Goal: Find contact information: Find contact information

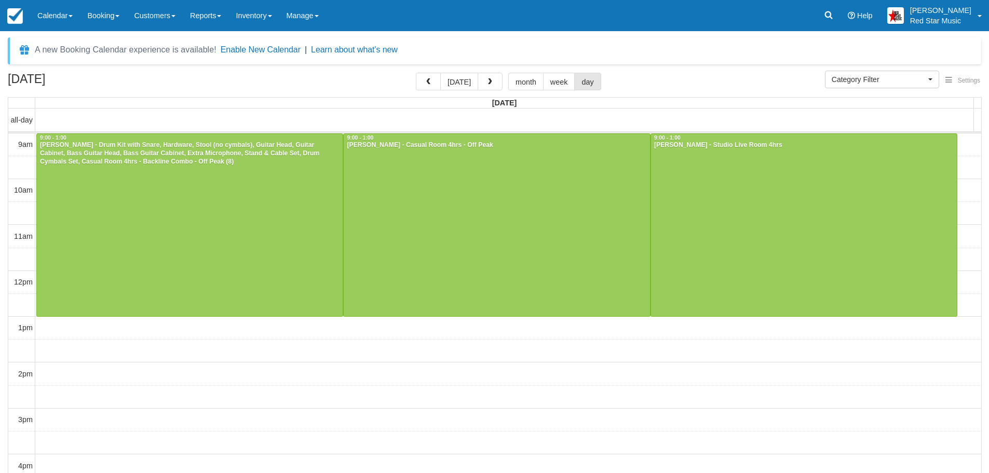
select select
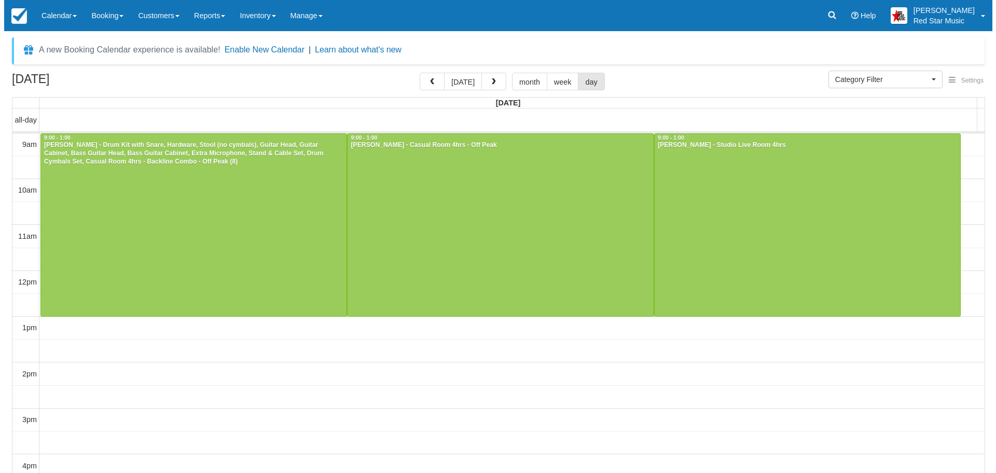
scroll to position [2, 0]
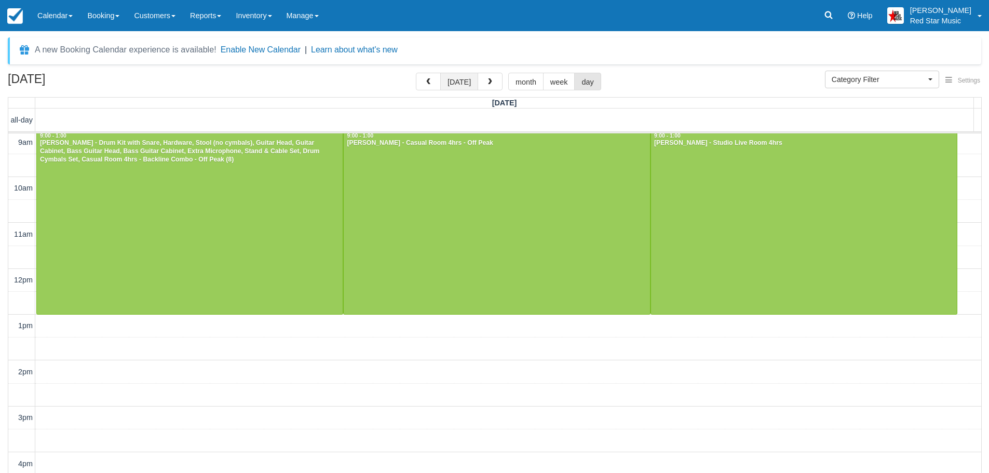
click at [461, 74] on button "today" at bounding box center [459, 82] width 38 height 18
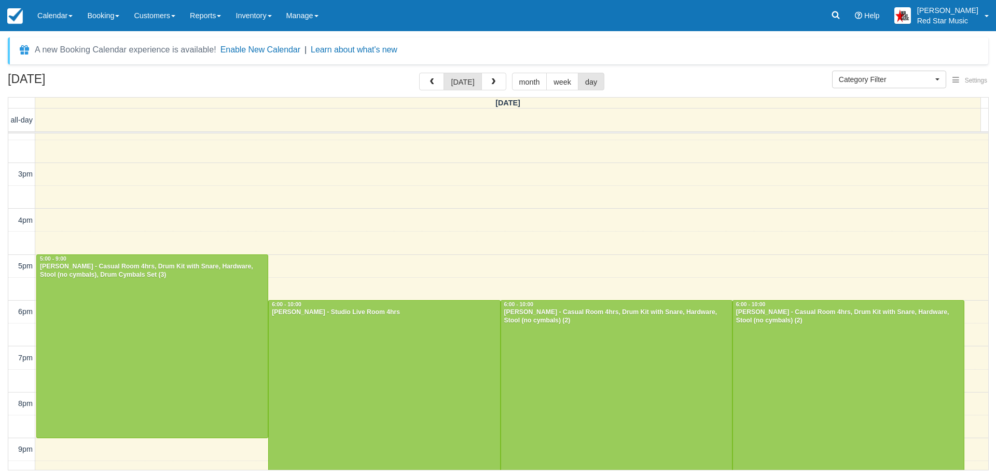
scroll to position [281, 0]
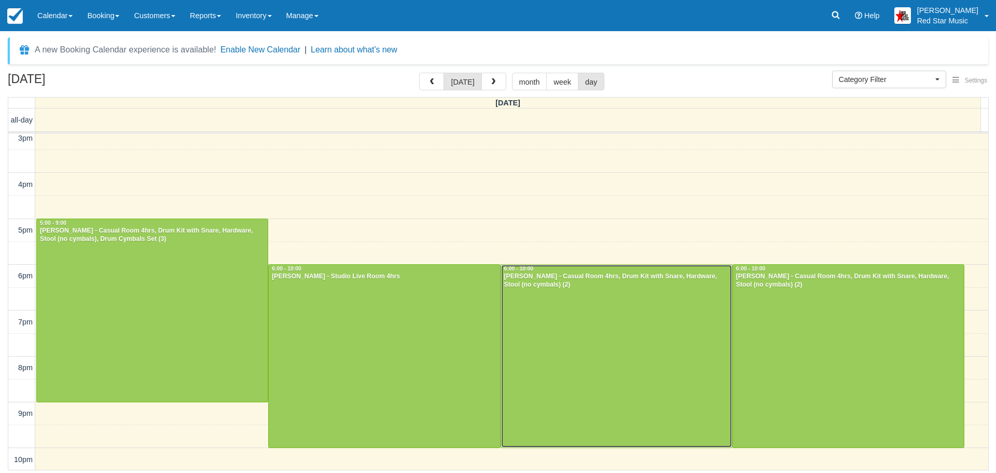
click at [620, 335] on div at bounding box center [616, 356] width 231 height 183
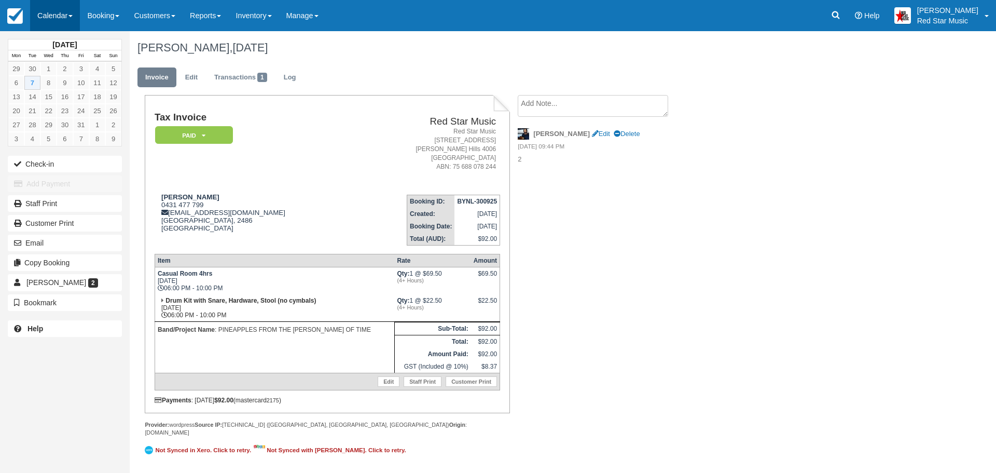
click at [48, 13] on link "Calendar" at bounding box center [55, 15] width 50 height 31
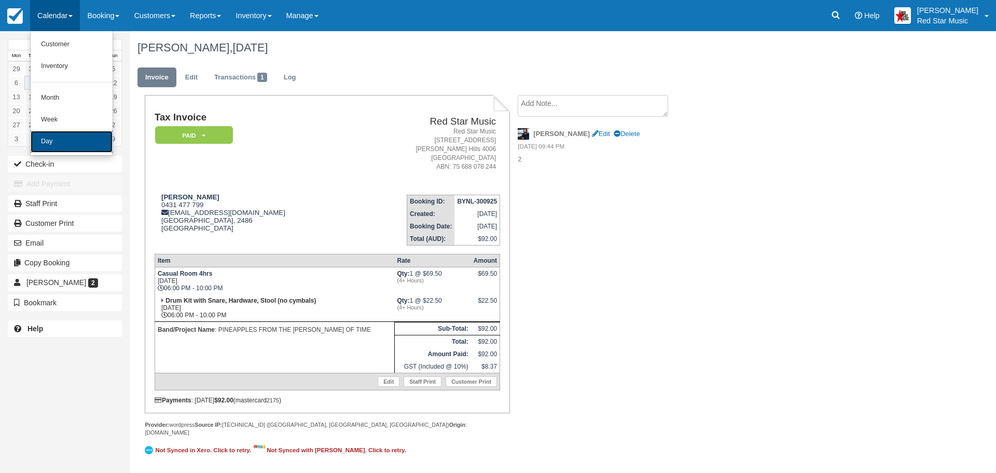
click at [48, 138] on link "Day" at bounding box center [72, 142] width 82 height 22
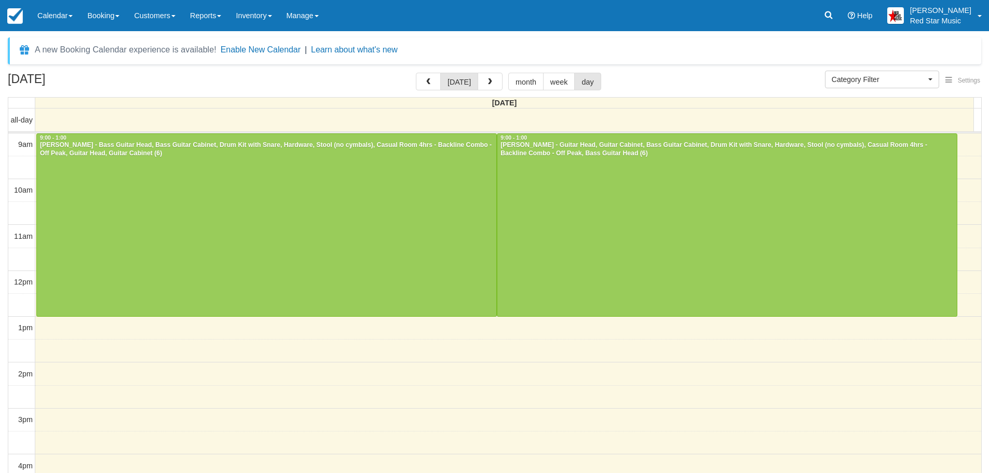
select select
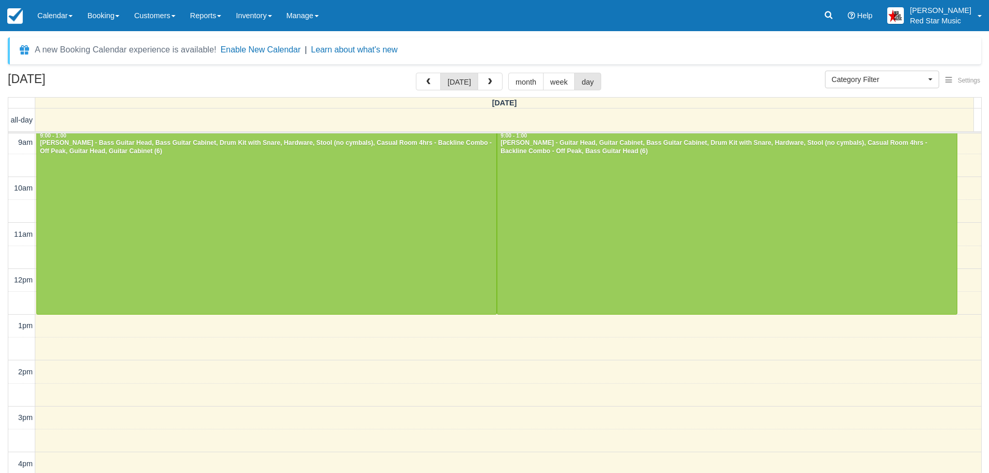
scroll to position [318, 0]
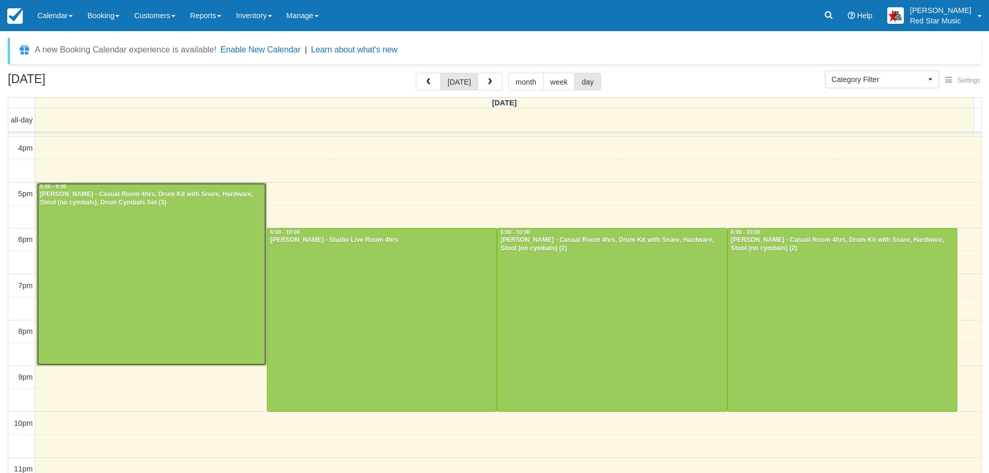
click at [193, 258] on div at bounding box center [151, 274] width 229 height 183
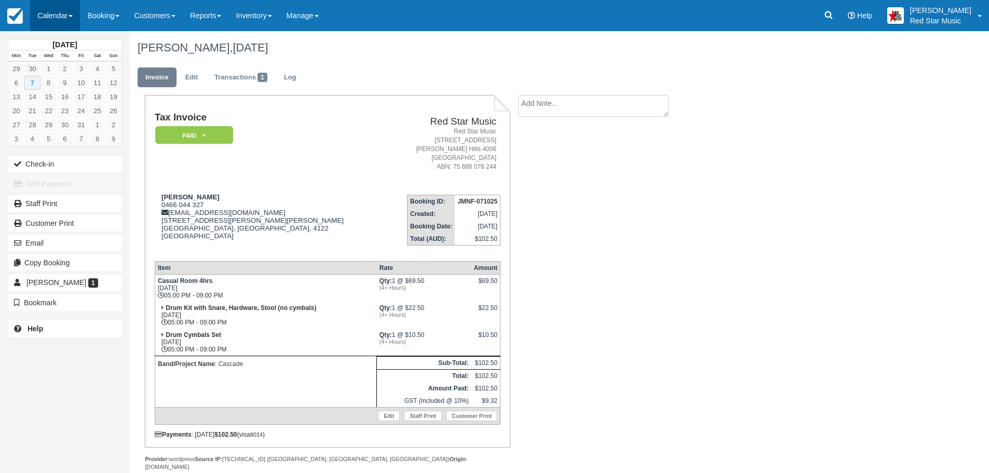
drag, startPoint x: 56, startPoint y: 13, endPoint x: 60, endPoint y: 69, distance: 55.7
click at [56, 13] on link "Calendar" at bounding box center [55, 15] width 50 height 31
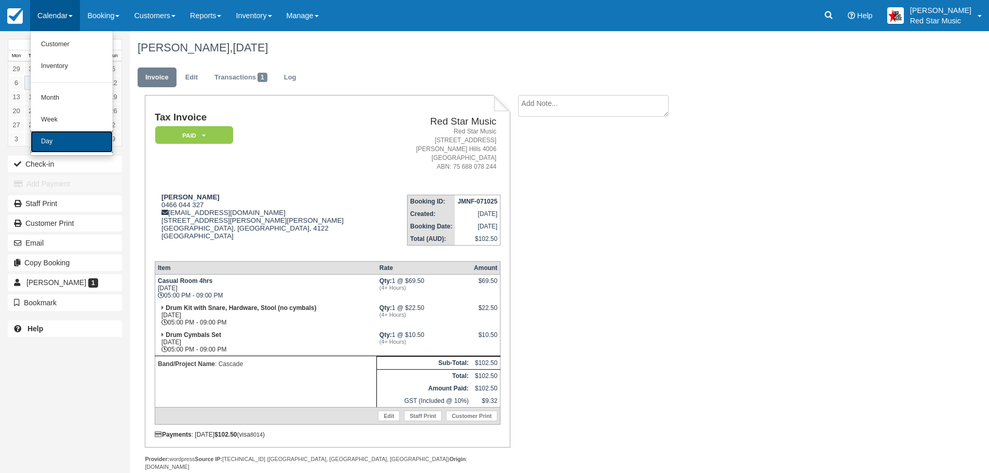
click at [48, 138] on link "Day" at bounding box center [72, 142] width 82 height 22
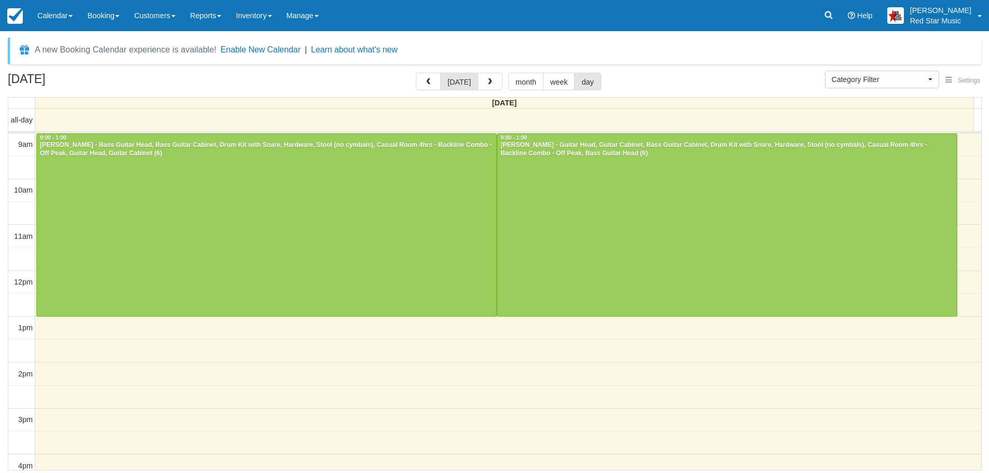
select select
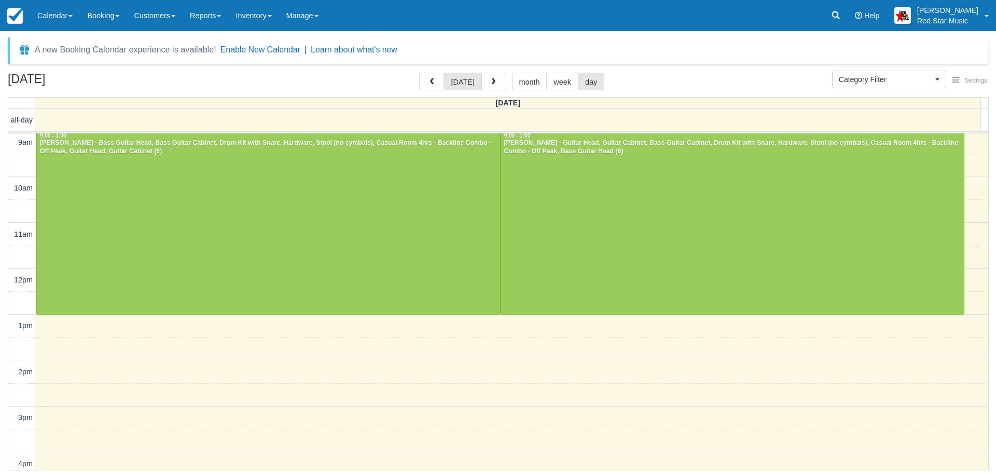
scroll to position [351, 0]
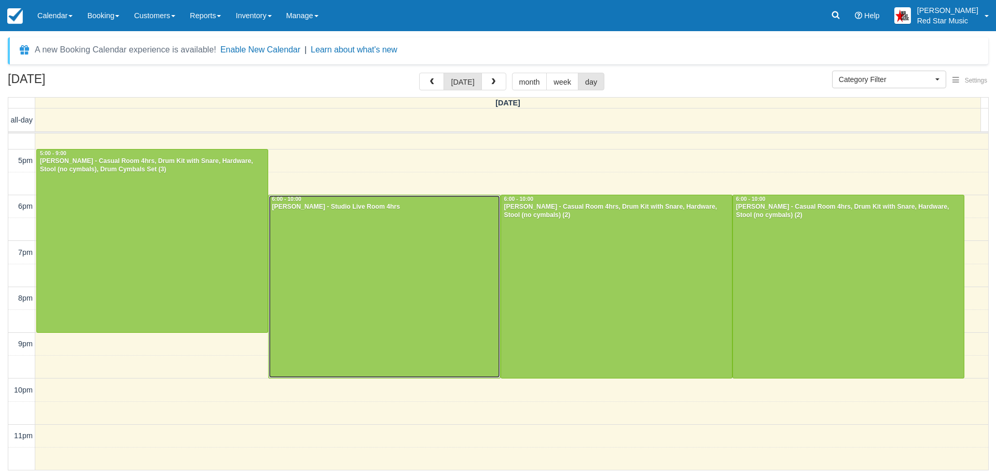
click at [405, 275] on div at bounding box center [384, 286] width 231 height 183
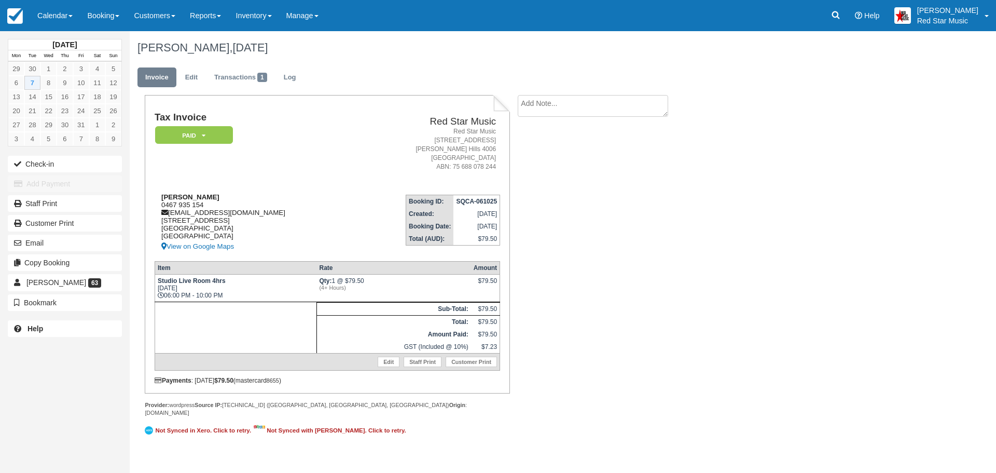
click at [170, 202] on div "[PERSON_NAME] 0467 935 154 [EMAIL_ADDRESS][DOMAIN_NAME] [STREET_ADDRESS] View o…" at bounding box center [255, 223] width 201 height 60
copy div "0467 935 154"
drag, startPoint x: 46, startPoint y: 10, endPoint x: 46, endPoint y: 16, distance: 5.7
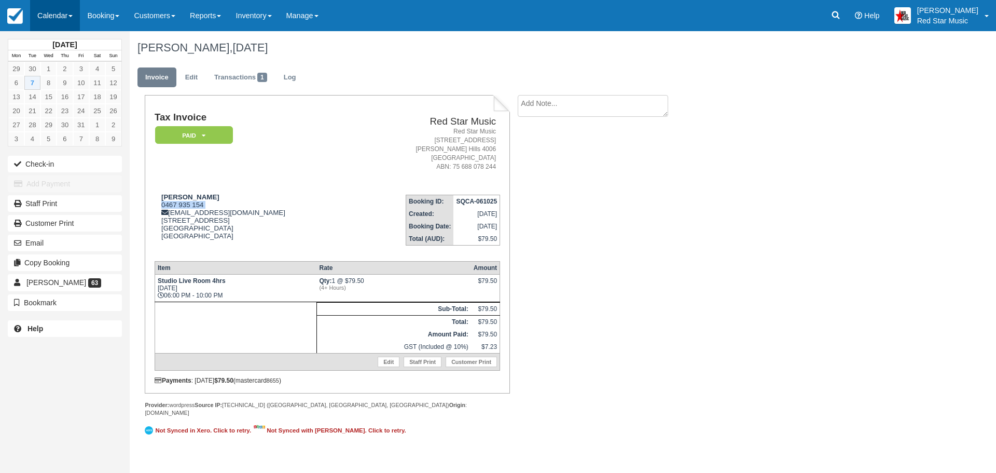
click at [46, 10] on link "Calendar" at bounding box center [55, 15] width 50 height 31
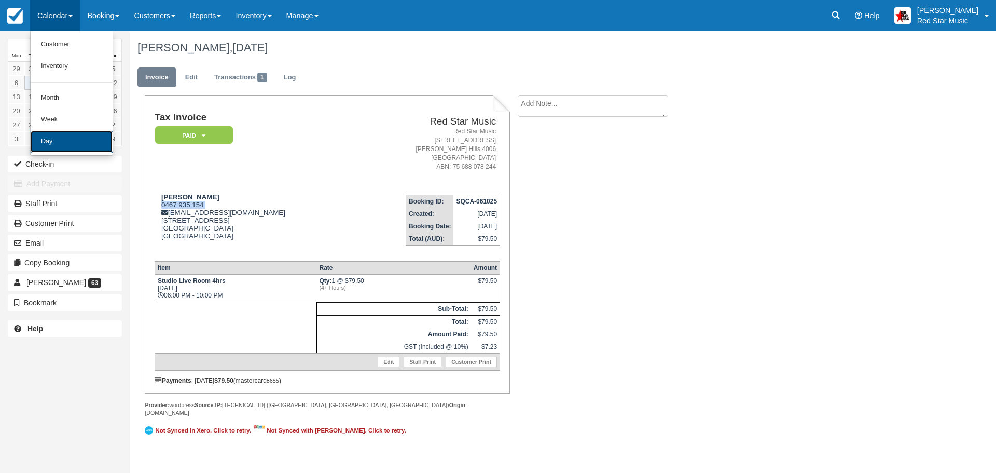
click at [65, 142] on link "Day" at bounding box center [72, 142] width 82 height 22
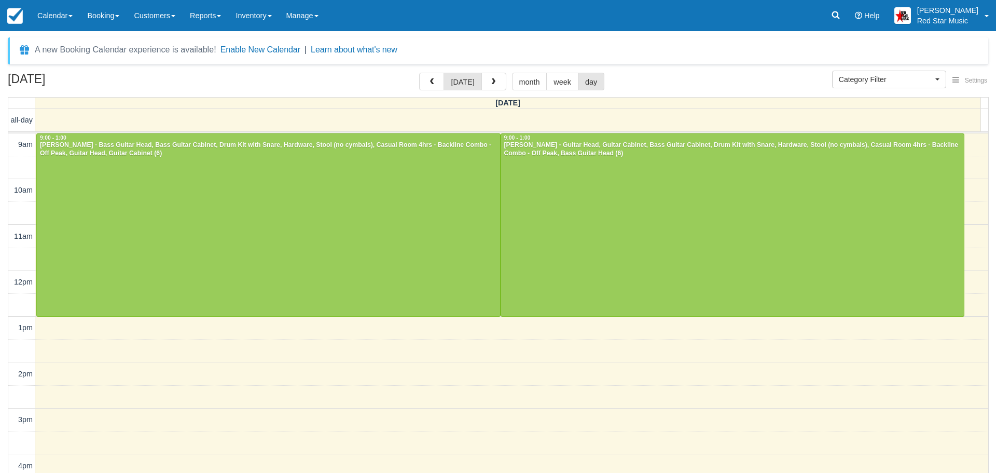
select select
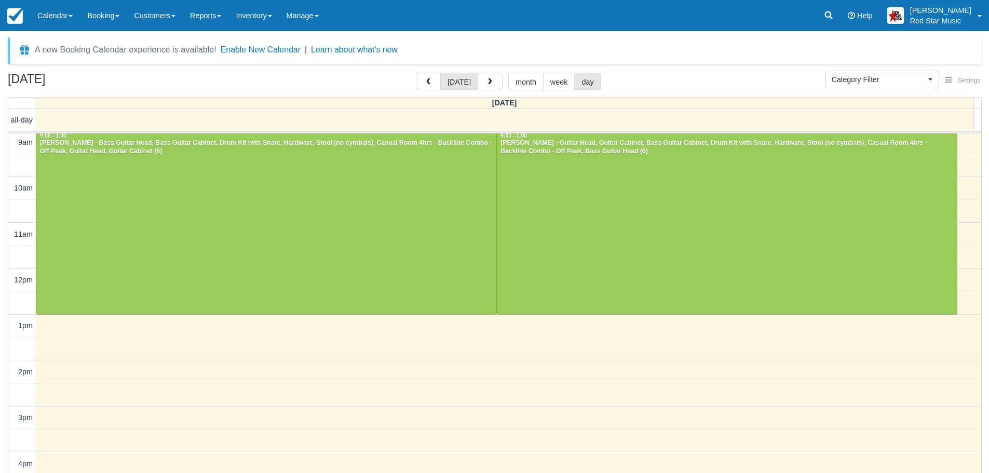
scroll to position [318, 0]
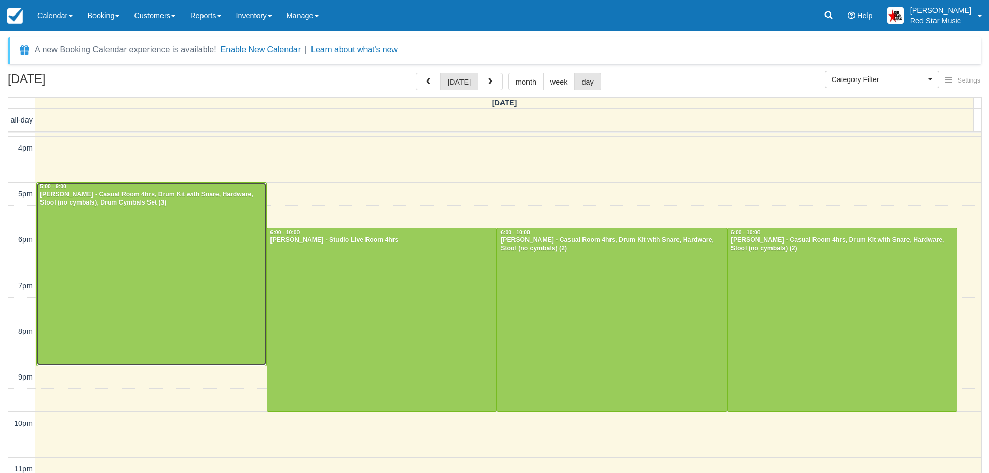
click at [168, 243] on div at bounding box center [151, 274] width 229 height 183
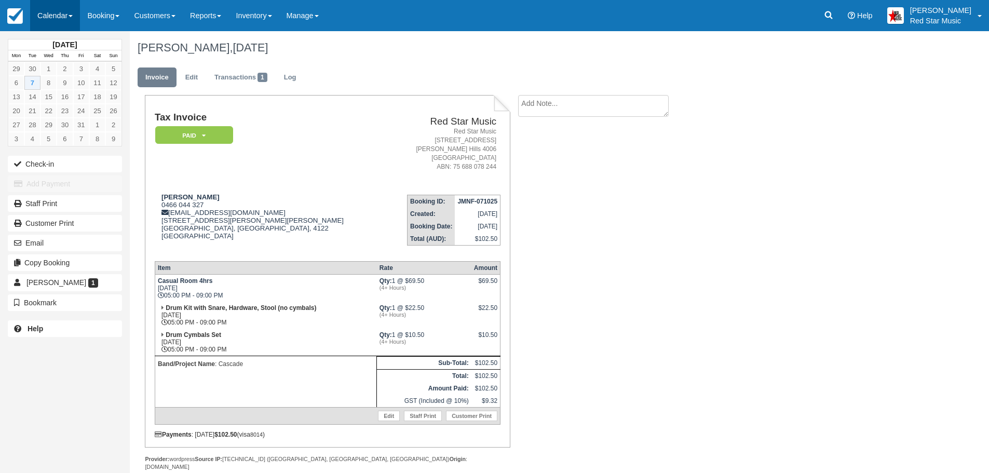
click at [46, 11] on link "Calendar" at bounding box center [55, 15] width 50 height 31
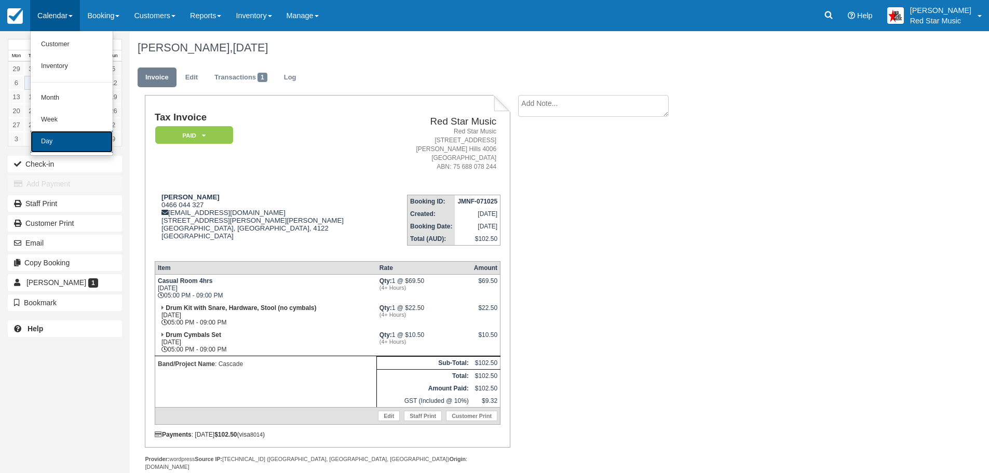
click at [58, 138] on link "Day" at bounding box center [72, 142] width 82 height 22
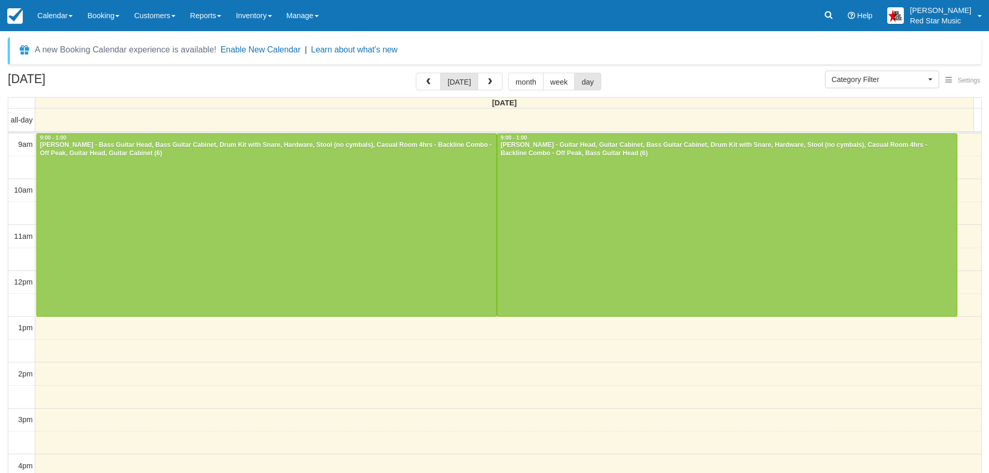
select select
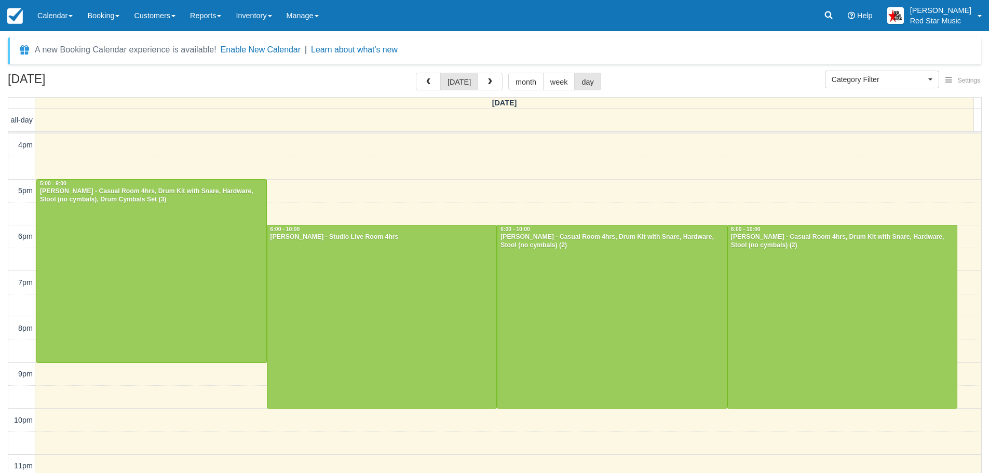
scroll to position [323, 0]
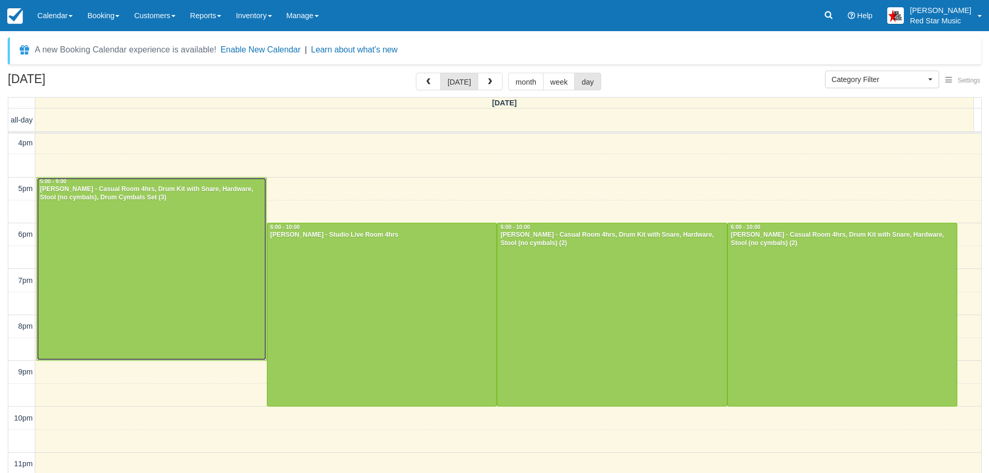
click at [172, 254] on div at bounding box center [151, 268] width 229 height 183
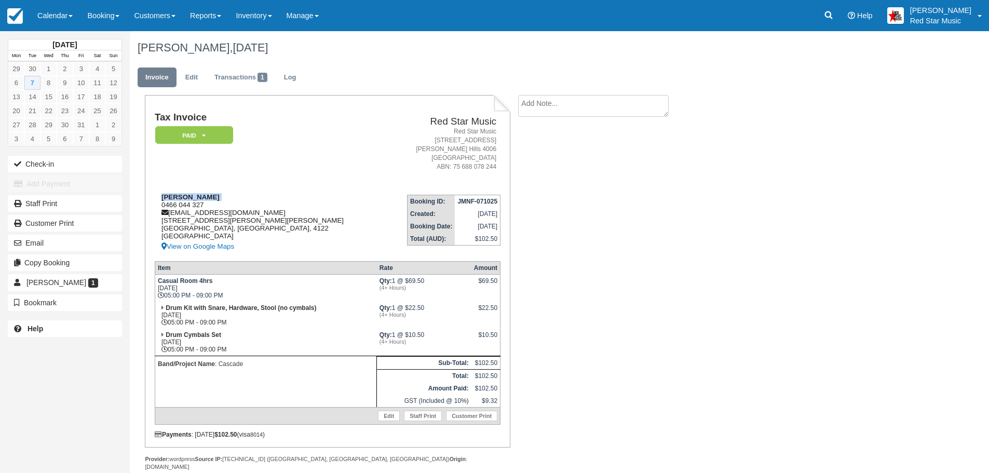
drag, startPoint x: 221, startPoint y: 196, endPoint x: 162, endPoint y: 201, distance: 58.8
click at [162, 201] on div "James Oehlerich 0466 044 327 gregoriacsmith@gmail.com 27 Lindwall Street Upper …" at bounding box center [270, 223] width 231 height 60
click at [222, 195] on div "James Oehlerich 0466 044 327 gregoriacsmith@gmail.com 27 Lindwall Street Upper …" at bounding box center [270, 223] width 231 height 60
drag, startPoint x: 218, startPoint y: 195, endPoint x: 161, endPoint y: 198, distance: 57.2
click at [161, 198] on div "James Oehlerich 0466 044 327 gregoriacsmith@gmail.com 27 Lindwall Street Upper …" at bounding box center [270, 223] width 231 height 60
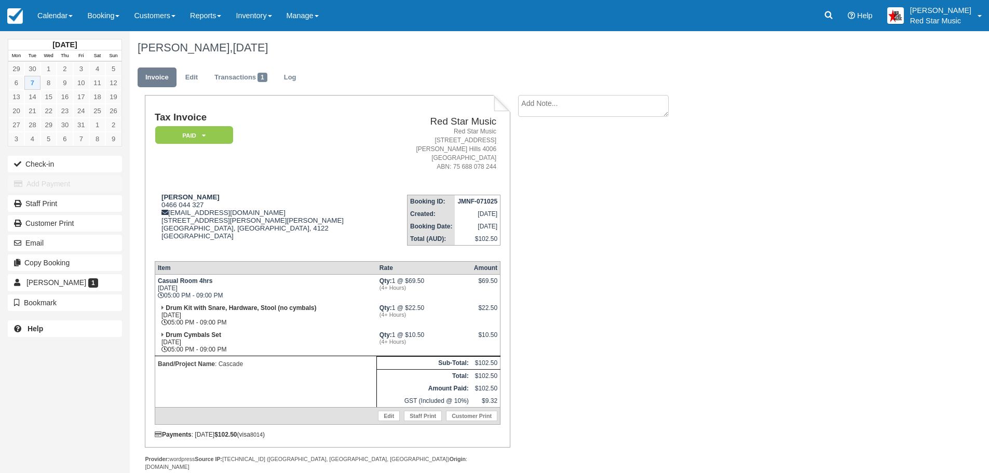
copy strong "James Oehlerich"
click at [40, 13] on link "Calendar" at bounding box center [55, 15] width 50 height 31
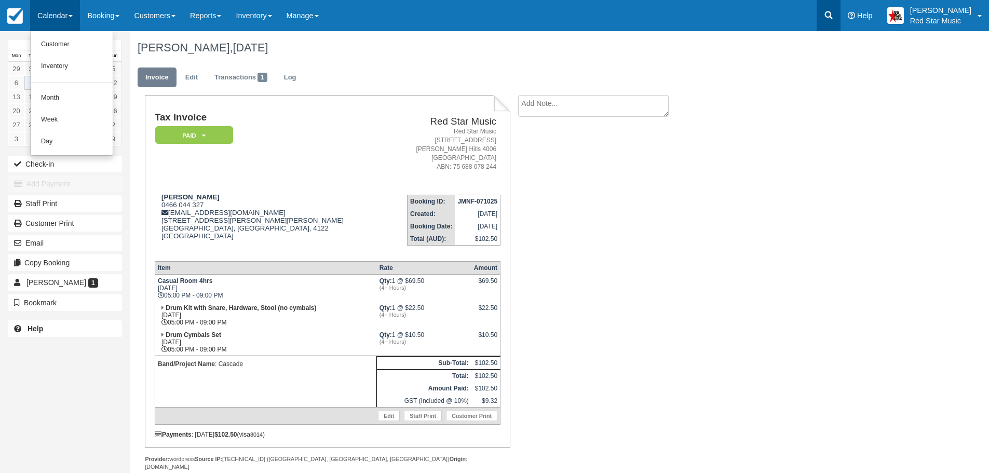
click at [833, 12] on link at bounding box center [828, 15] width 24 height 31
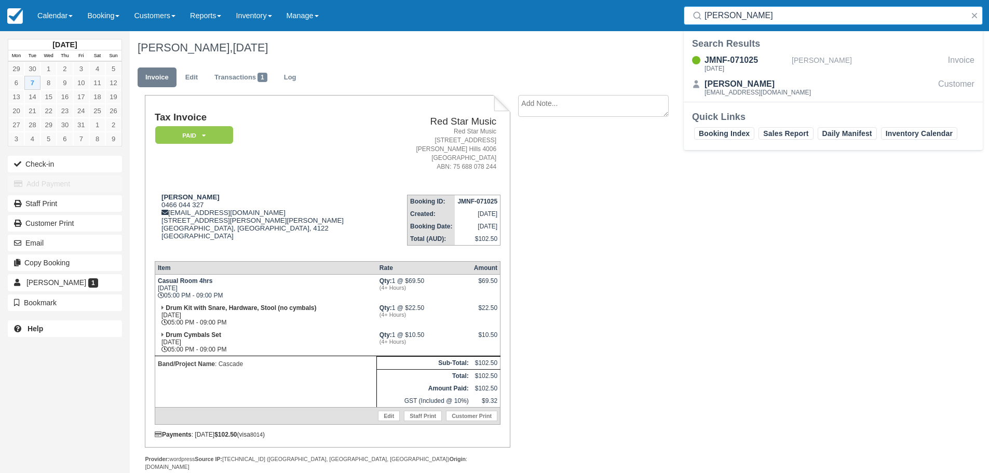
type input "James Oehlerich"
click at [46, 14] on link "Calendar" at bounding box center [55, 15] width 50 height 31
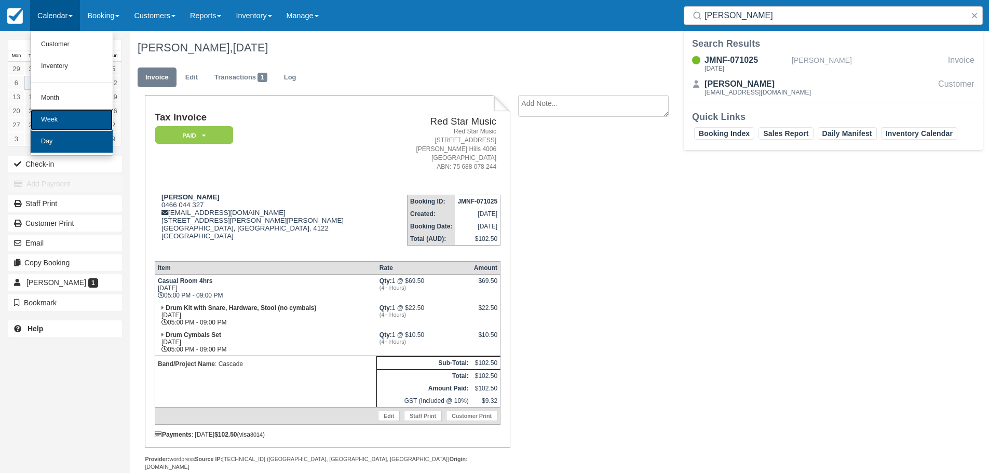
click at [60, 130] on ul "Customer Inventory Month Week Day" at bounding box center [71, 93] width 83 height 125
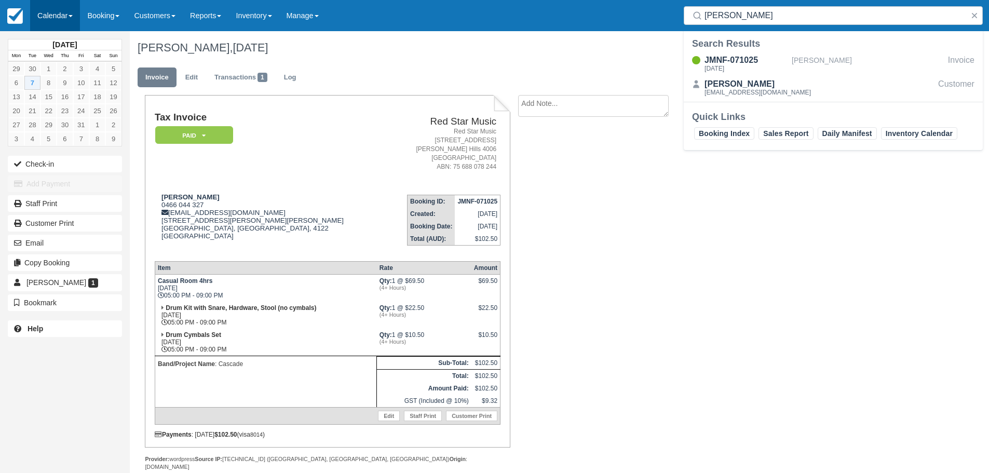
drag, startPoint x: 43, startPoint y: 13, endPoint x: 44, endPoint y: 19, distance: 6.2
click at [44, 13] on link "Calendar" at bounding box center [55, 15] width 50 height 31
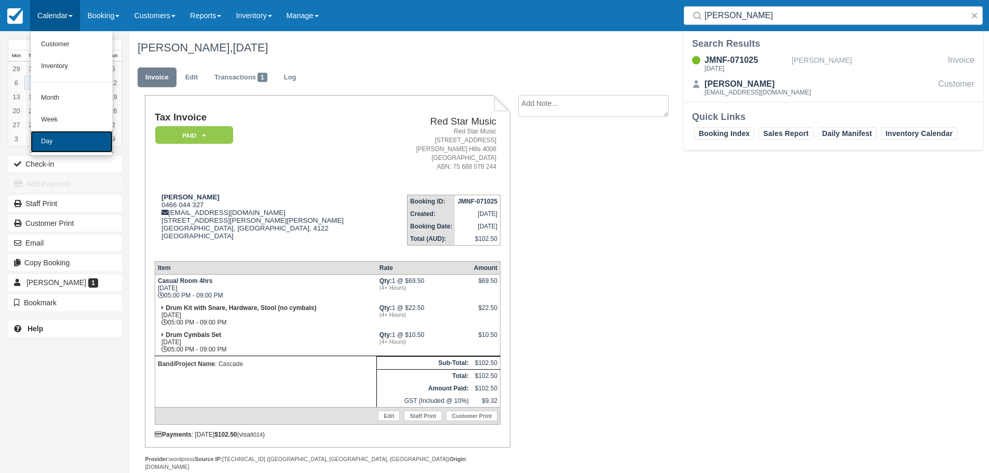
click at [52, 137] on link "Day" at bounding box center [72, 142] width 82 height 22
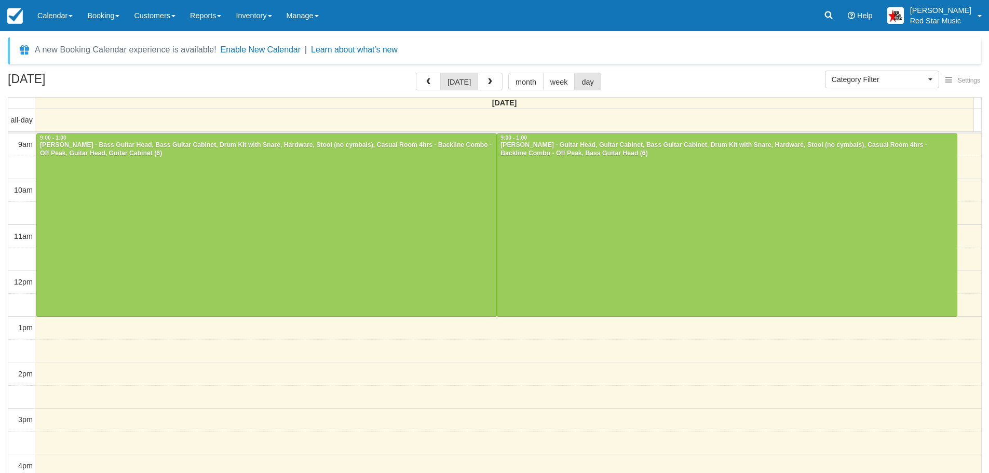
select select
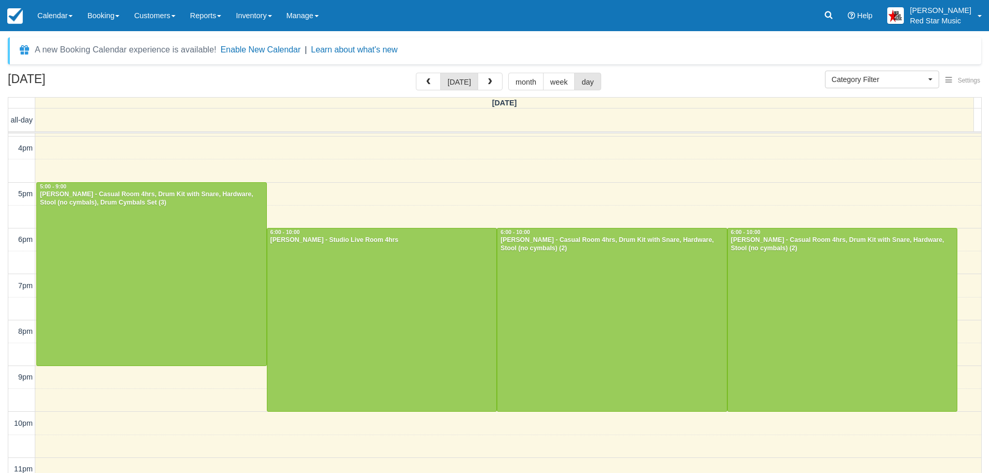
scroll to position [306, 0]
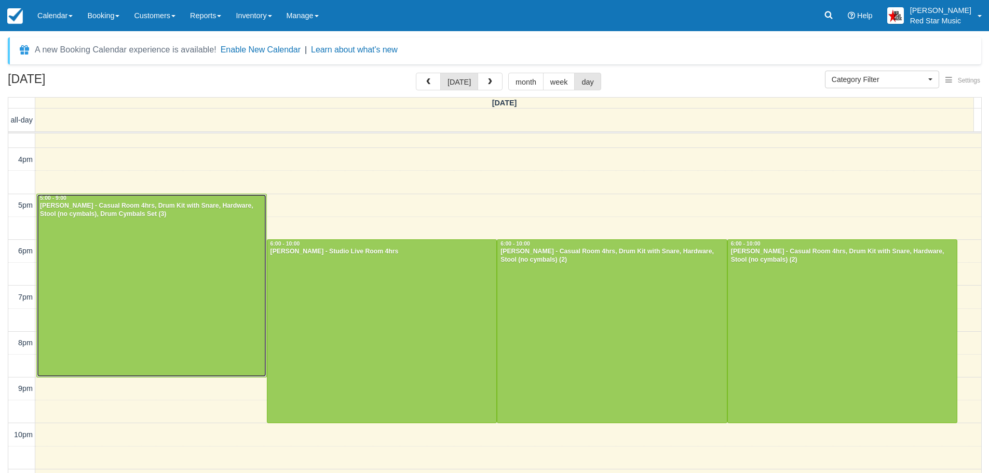
click at [121, 258] on div at bounding box center [151, 285] width 229 height 183
